Goal: Find specific page/section: Find specific page/section

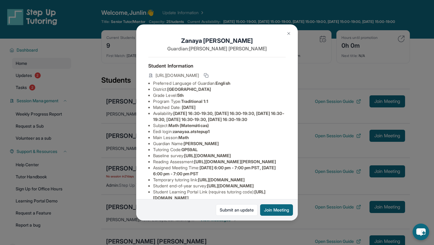
scroll to position [115, 0]
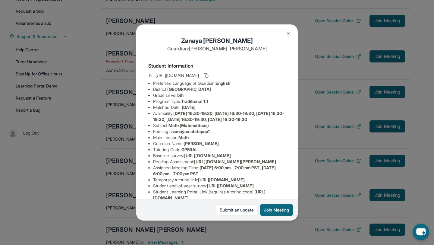
drag, startPoint x: 0, startPoint y: 0, endPoint x: 331, endPoint y: 166, distance: 370.1
click at [331, 166] on div "[PERSON_NAME] Guardian: [PERSON_NAME] Student Information [URL][DOMAIN_NAME] Pr…" at bounding box center [217, 122] width 434 height 245
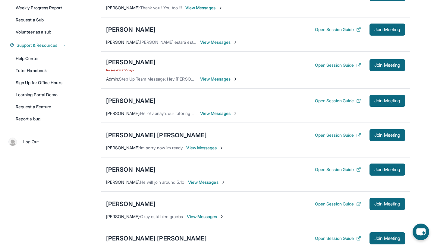
scroll to position [108, 0]
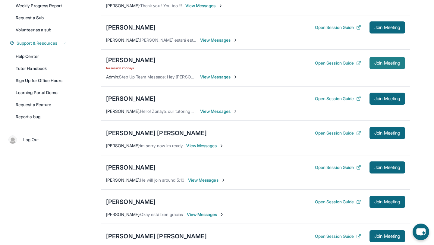
click at [384, 65] on span "Join Meeting" at bounding box center [387, 63] width 26 height 4
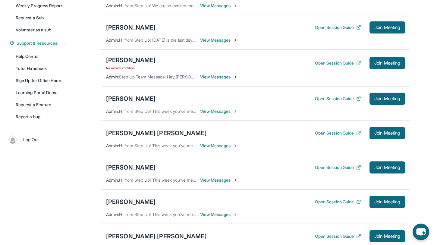
click at [128, 64] on div "[PERSON_NAME]" at bounding box center [130, 60] width 49 height 8
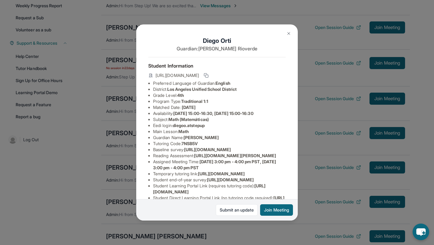
scroll to position [82, 0]
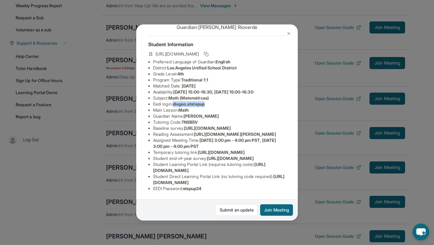
drag, startPoint x: 176, startPoint y: 45, endPoint x: 230, endPoint y: 46, distance: 54.2
click at [230, 101] on li "Eedi login : [PERSON_NAME].atstepup" at bounding box center [219, 104] width 133 height 6
copy span "diegoo.atstepup"
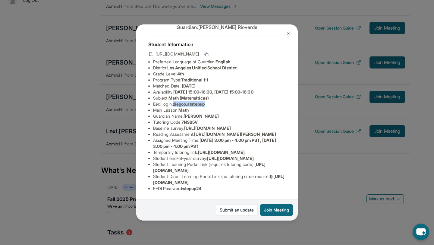
scroll to position [358, 0]
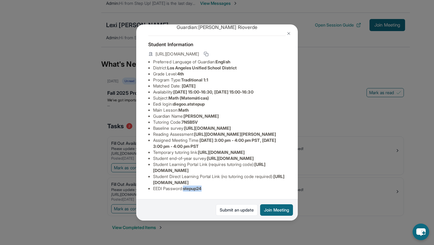
drag, startPoint x: 185, startPoint y: 189, endPoint x: 264, endPoint y: 193, distance: 79.0
click at [264, 193] on div "Student Information [URL][DOMAIN_NAME] Preferred Language of Guardian: English …" at bounding box center [216, 116] width 137 height 161
copy span "stepup24"
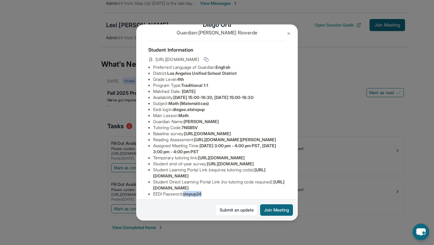
scroll to position [0, 0]
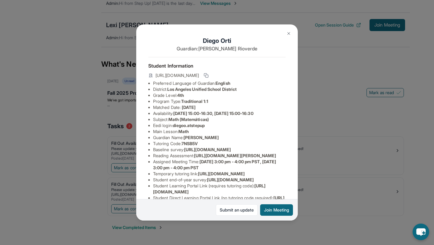
click at [328, 144] on div "[PERSON_NAME] Guardian: [PERSON_NAME] Student Information [URL][DOMAIN_NAME] Pr…" at bounding box center [217, 122] width 434 height 245
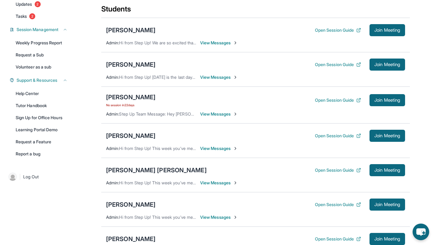
scroll to position [71, 0]
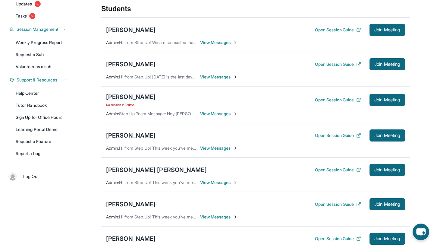
click at [129, 101] on div "[PERSON_NAME]" at bounding box center [130, 96] width 49 height 8
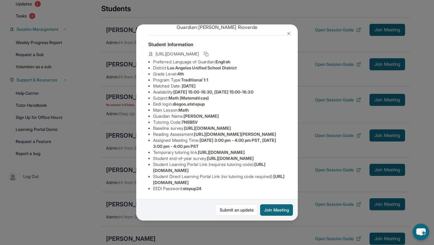
scroll to position [0, 0]
